Goal: Transaction & Acquisition: Subscribe to service/newsletter

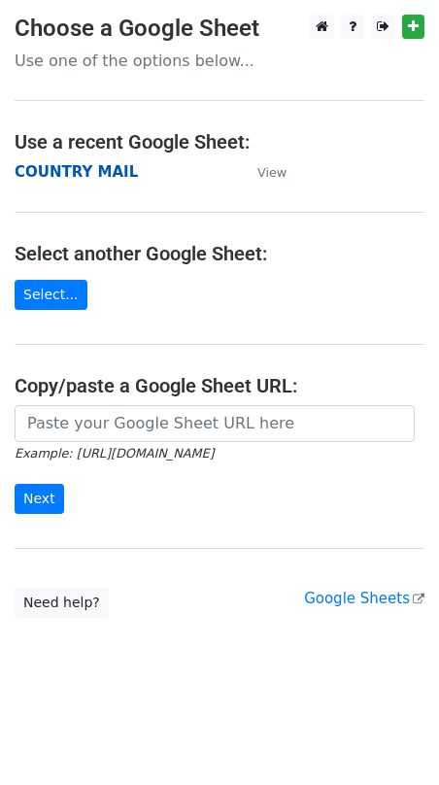
click at [76, 174] on strong "COUNTRY MAIL" at bounding box center [76, 171] width 123 height 17
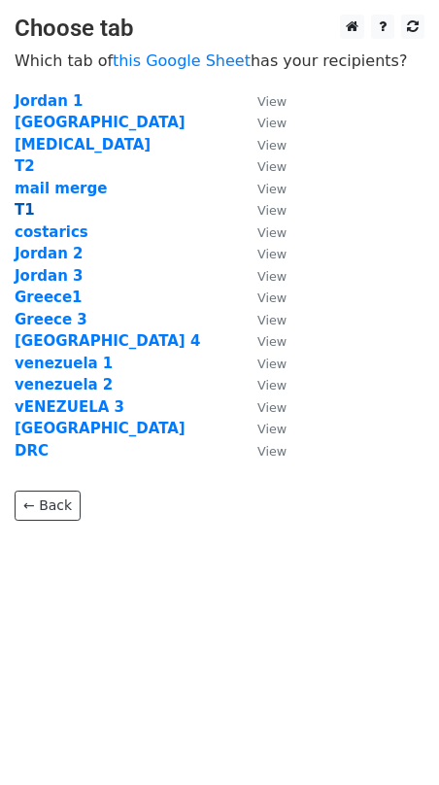
click at [24, 206] on strong "T1" at bounding box center [25, 209] width 20 height 17
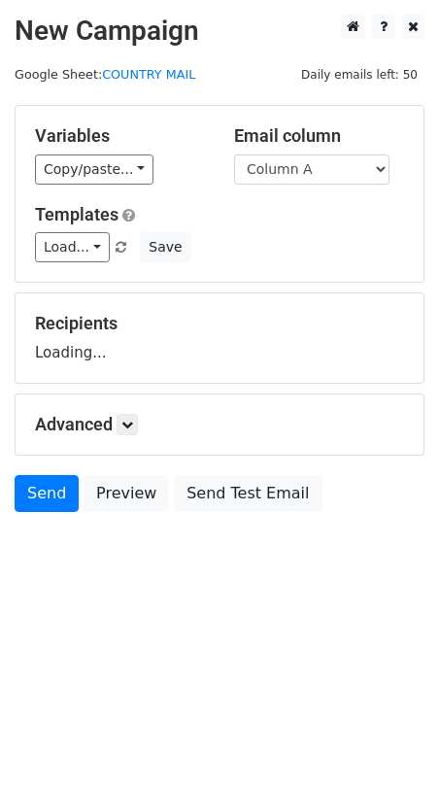
click at [11, 203] on main "New Campaign Daily emails left: 50 Google Sheet: COUNTRY MAIL Variables Copy/pa…" at bounding box center [219, 268] width 439 height 507
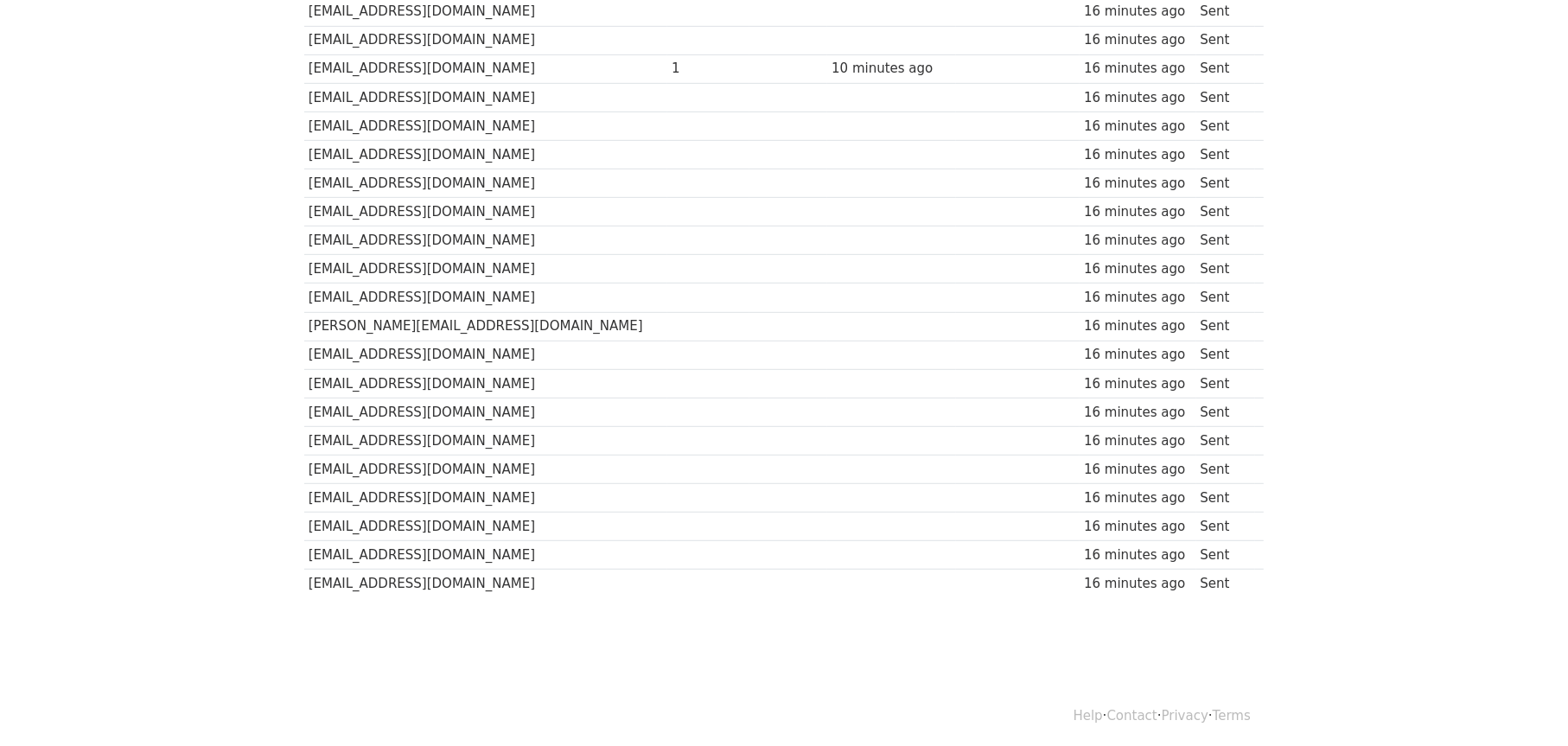
scroll to position [694, 0]
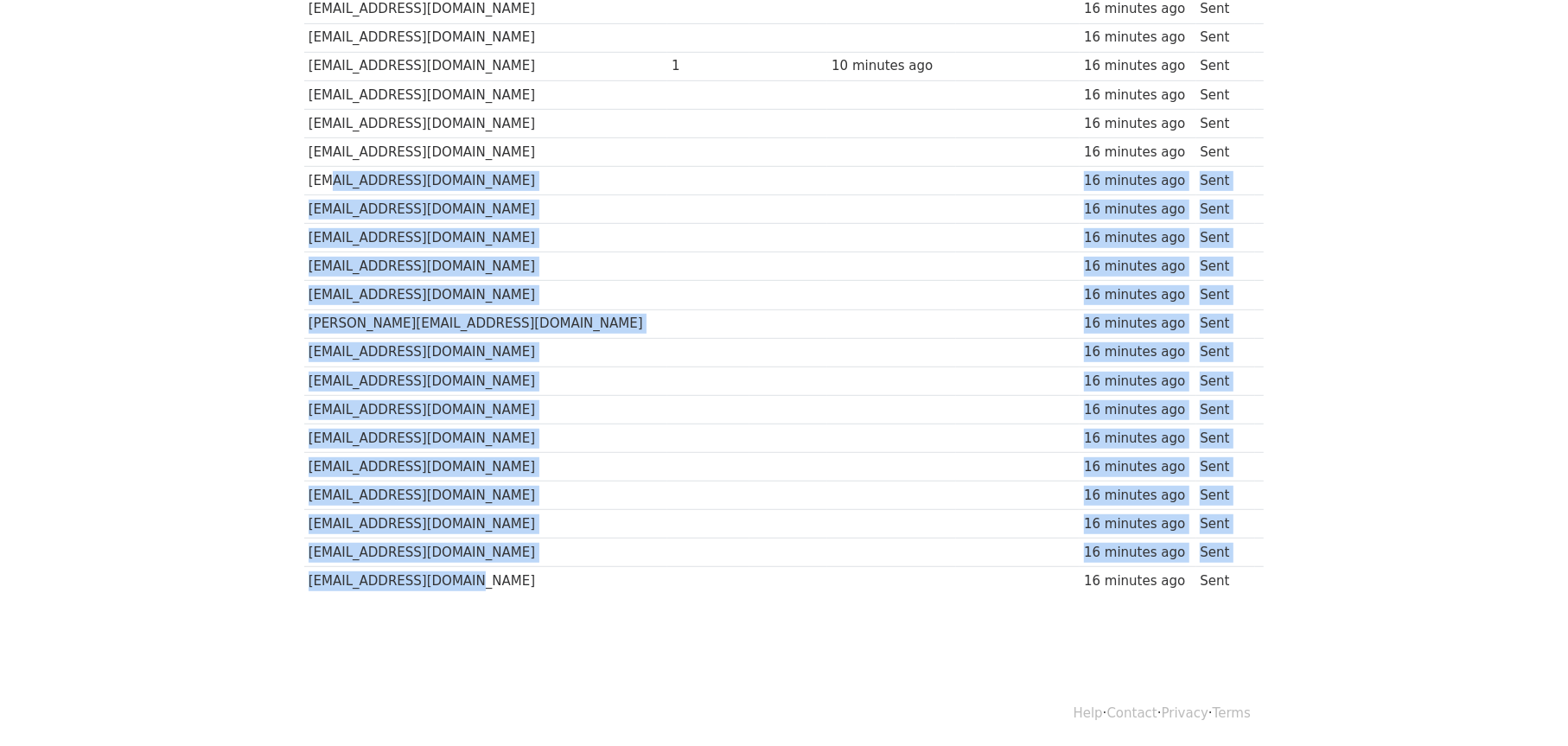
drag, startPoint x: 450, startPoint y: 574, endPoint x: 296, endPoint y: 84, distance: 513.6
click at [314, 127] on tbody "Recipient ↑ ↓ Opens ↑ ↓ Clicks ↑ ↓ Last opened ↑ ↓ Last clicked ↑ ↓ Sent ↑ ↓ St…" at bounding box center [784, 81] width 960 height 1030
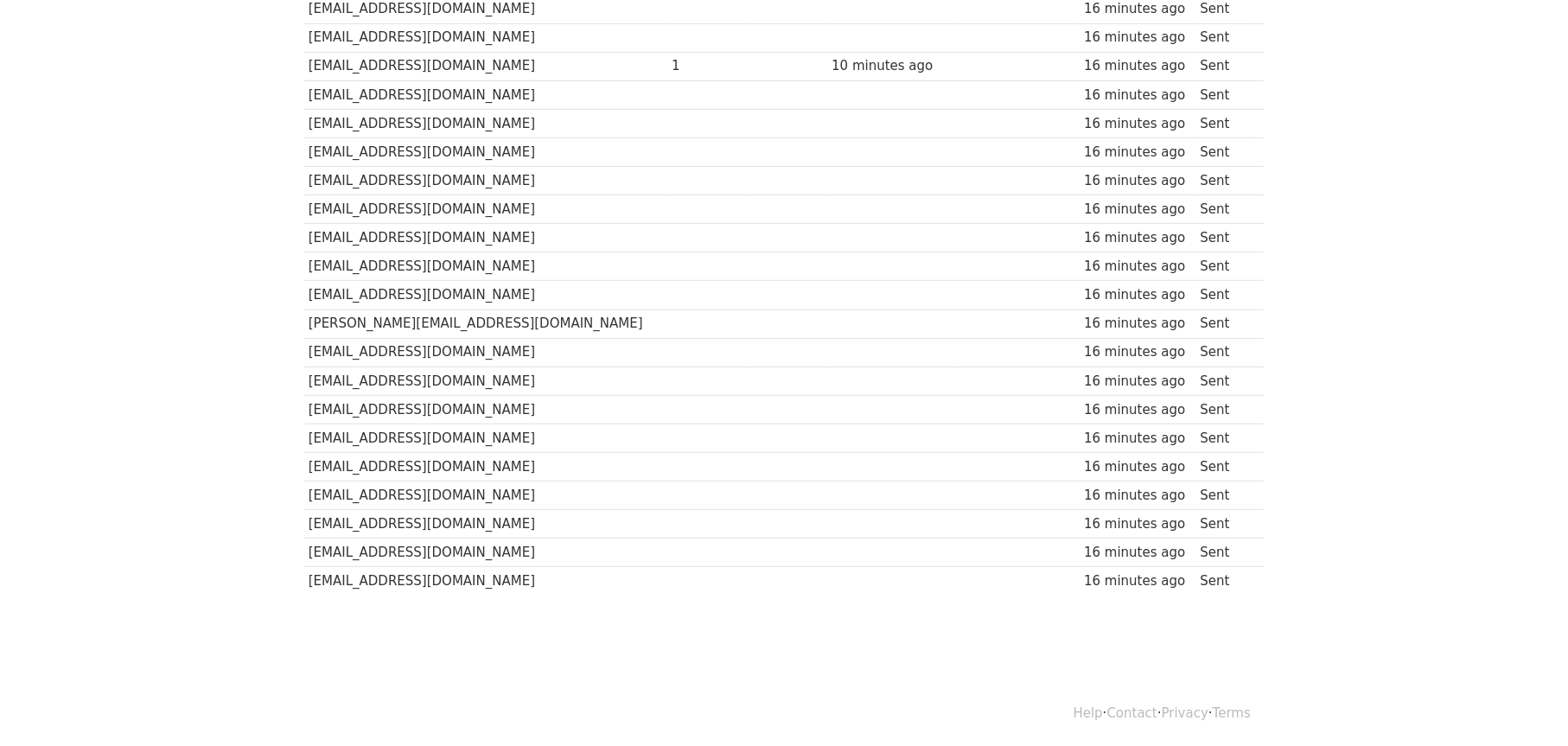
drag, startPoint x: 134, startPoint y: 169, endPoint x: 150, endPoint y: 173, distance: 16.5
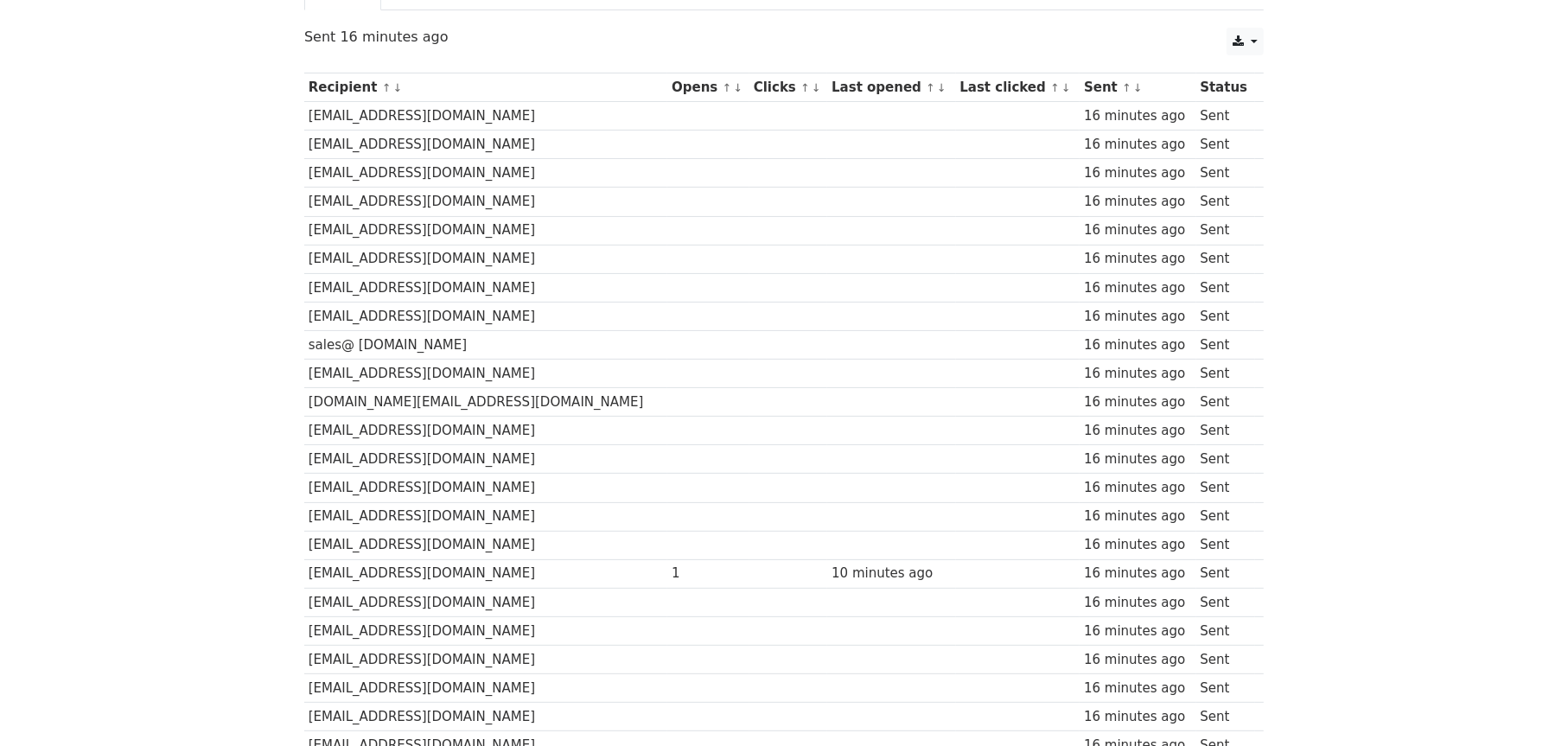
scroll to position [3, 0]
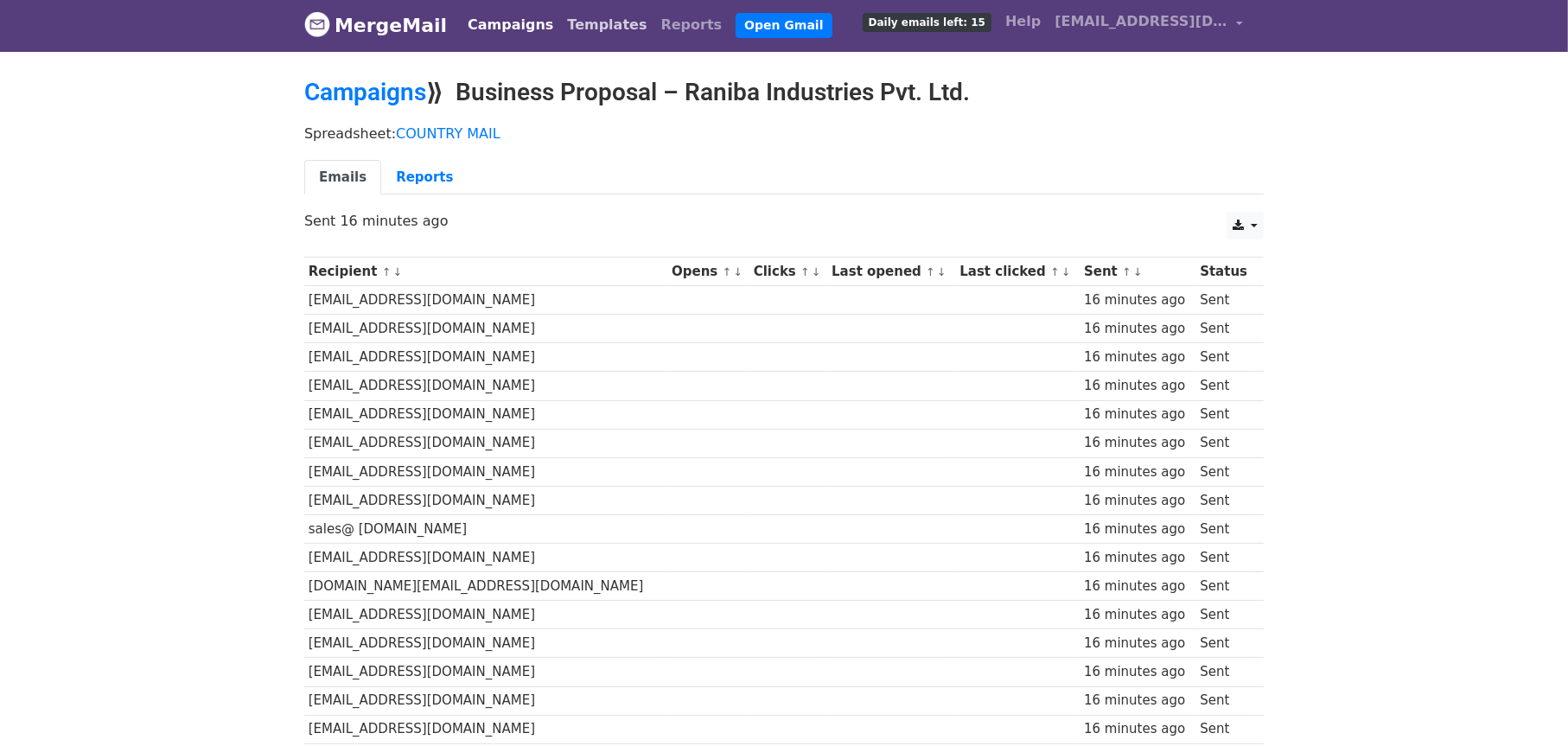
click at [573, 20] on link "Templates" at bounding box center [606, 25] width 93 height 35
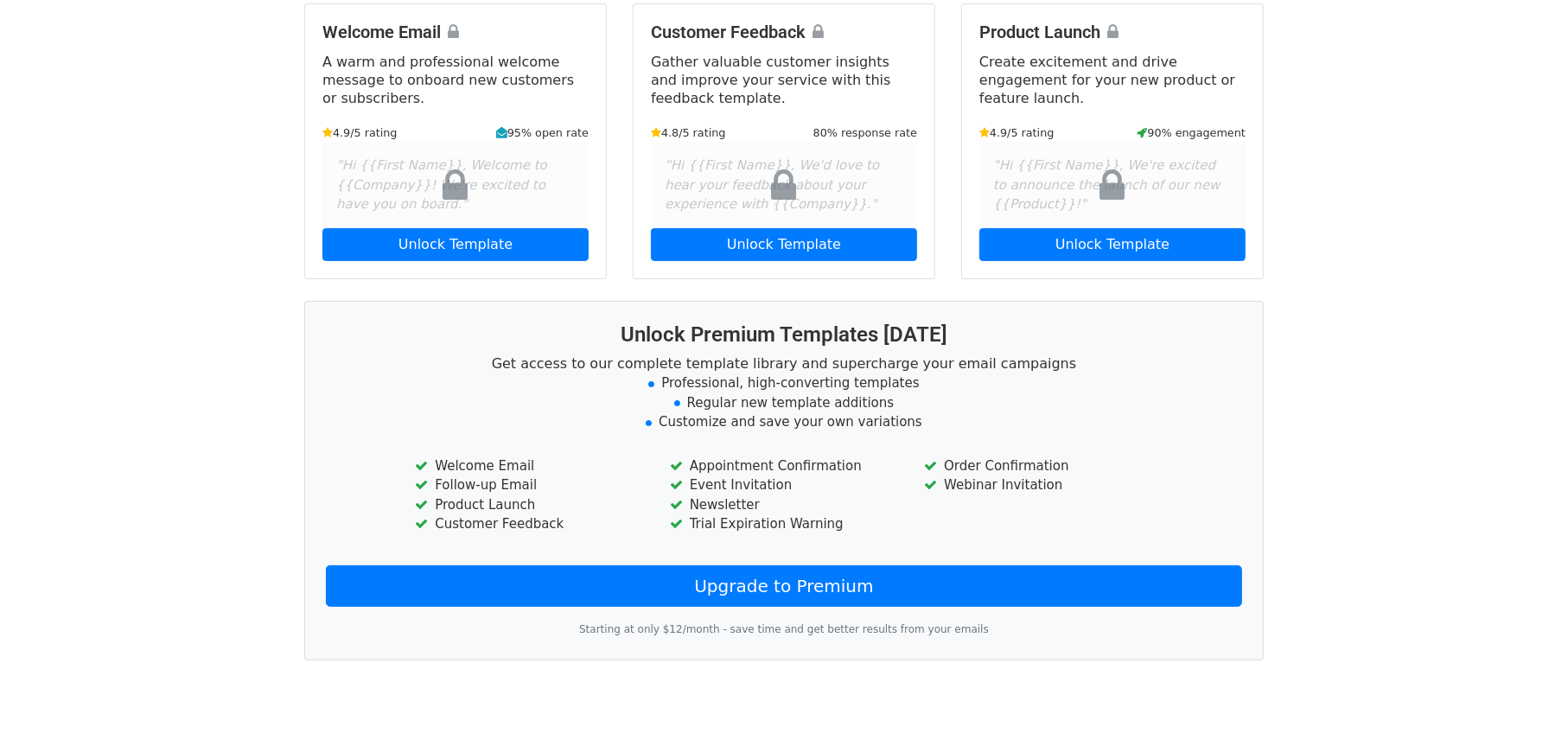
scroll to position [183, 0]
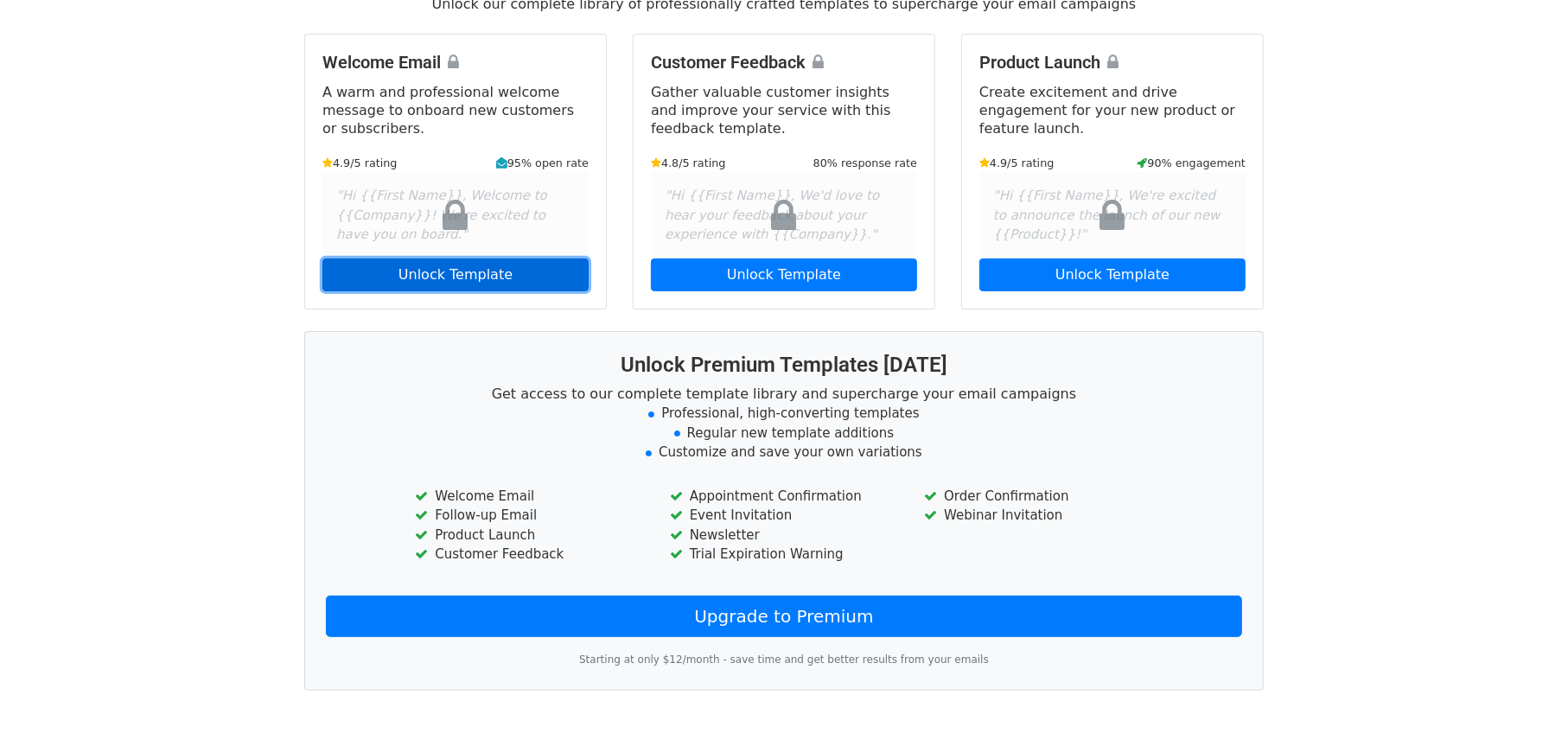
click at [498, 258] on link "Unlock Template" at bounding box center [455, 274] width 266 height 33
